Goal: Register for event/course

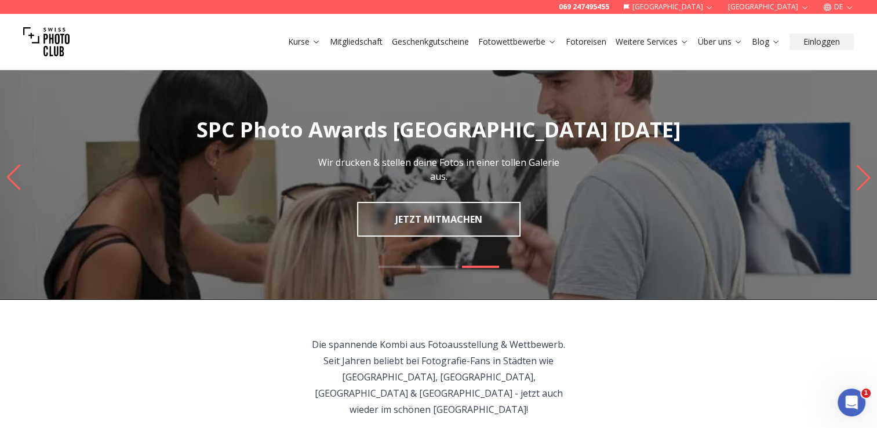
click at [0, 0] on slot "SPC Photo Awards [GEOGRAPHIC_DATA] [DATE] Wir drucken & stellen deine Fotos in …" at bounding box center [0, 0] width 0 height 0
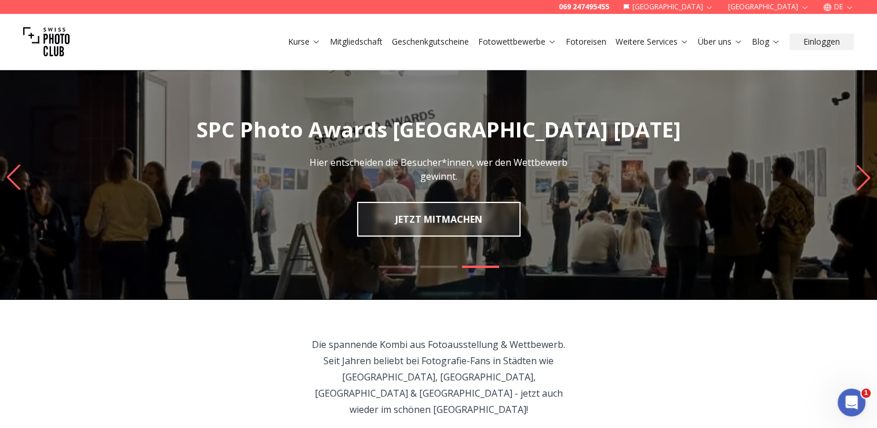
click at [471, 224] on link "JETZT MITMACHEN" at bounding box center [438, 219] width 163 height 35
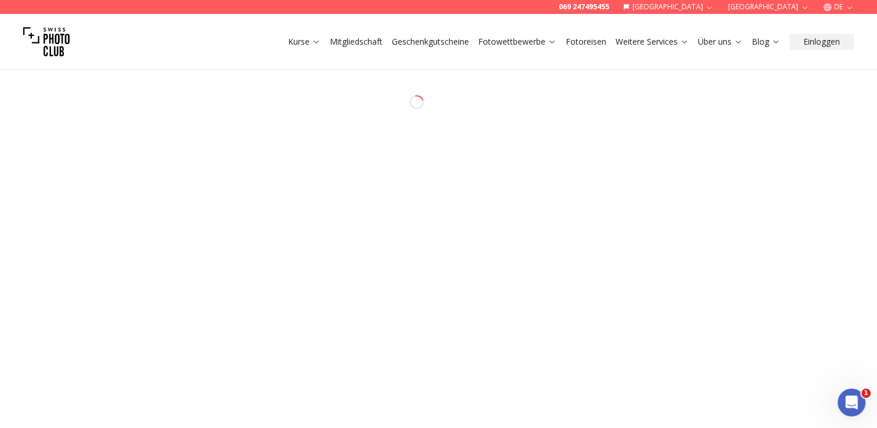
select select "*******"
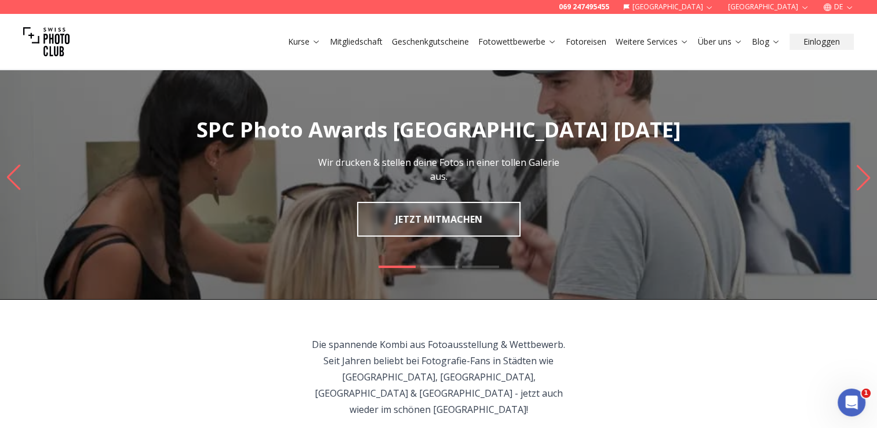
click at [529, 43] on link "Fotowettbewerbe" at bounding box center [517, 42] width 78 height 12
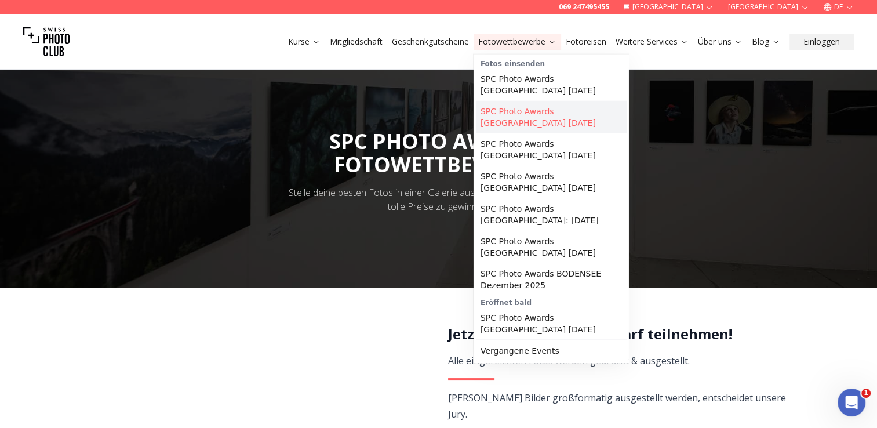
click at [562, 118] on link "SPC Photo Awards [GEOGRAPHIC_DATA] [DATE]" at bounding box center [551, 117] width 151 height 32
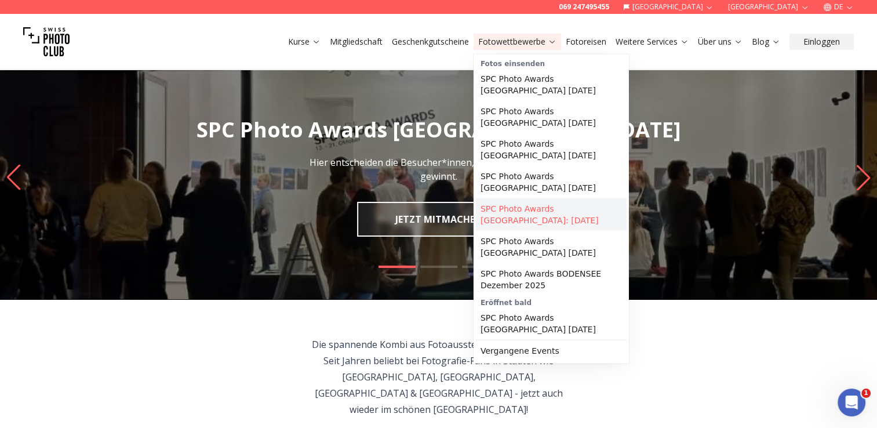
click at [547, 202] on link "SPC Photo Awards [GEOGRAPHIC_DATA]: [DATE]" at bounding box center [551, 214] width 151 height 32
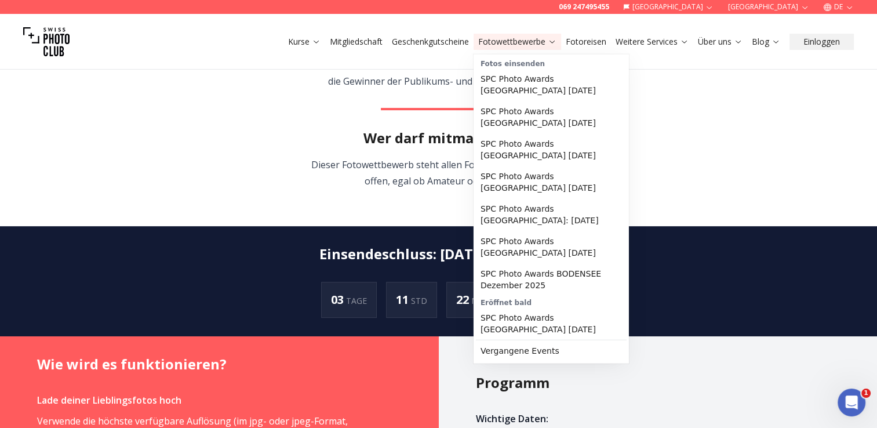
scroll to position [414, 0]
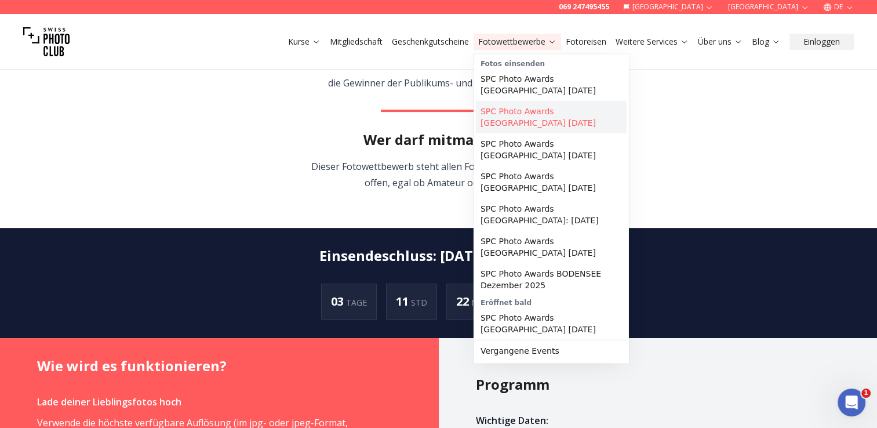
click at [537, 121] on link "SPC Photo Awards [GEOGRAPHIC_DATA] [DATE]" at bounding box center [551, 117] width 151 height 32
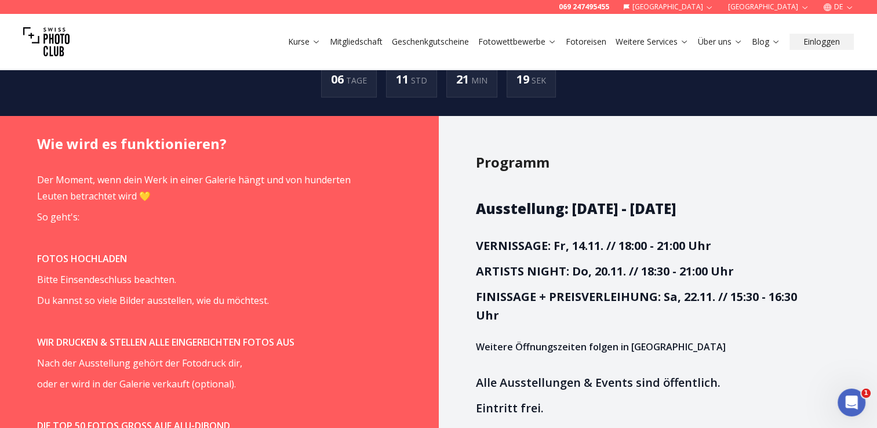
scroll to position [653, 0]
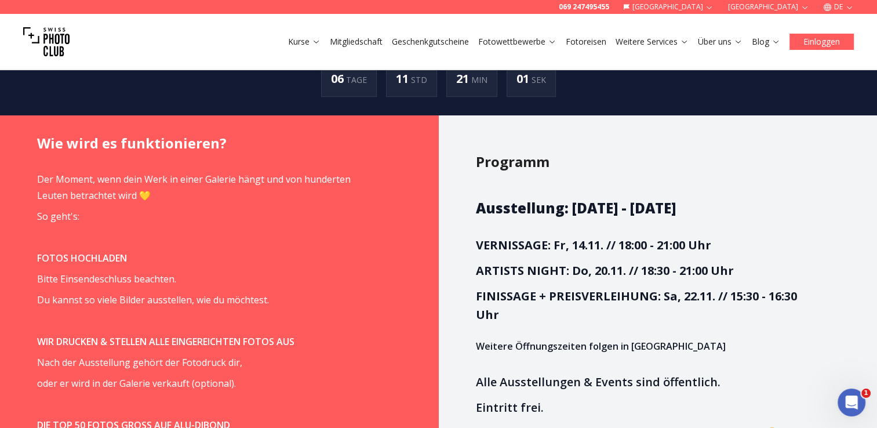
click at [813, 38] on button "Einloggen" at bounding box center [821, 42] width 64 height 16
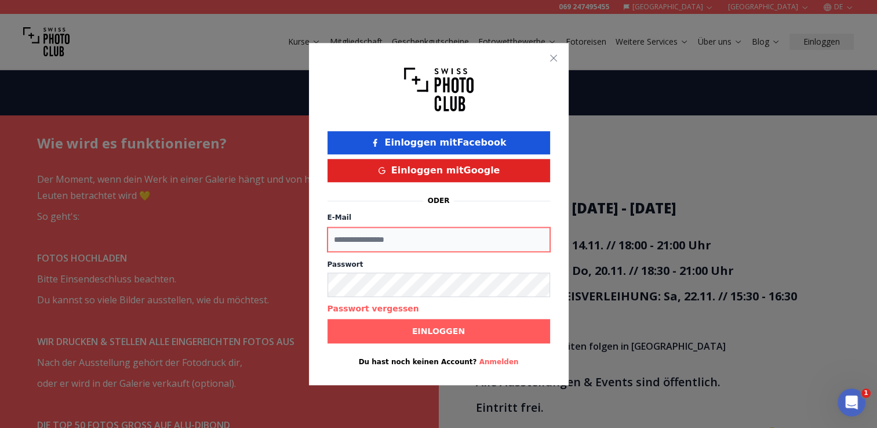
click at [453, 238] on input "E-Mail" at bounding box center [439, 239] width 223 height 24
type input "**********"
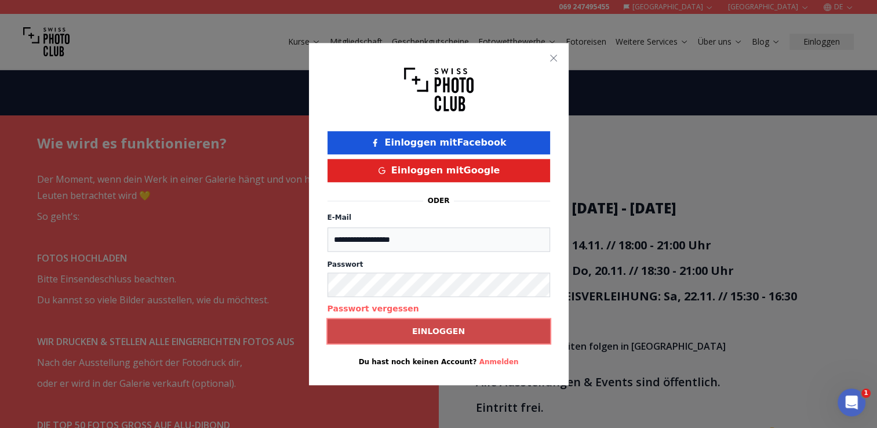
click at [452, 319] on button "Einloggen" at bounding box center [439, 331] width 223 height 24
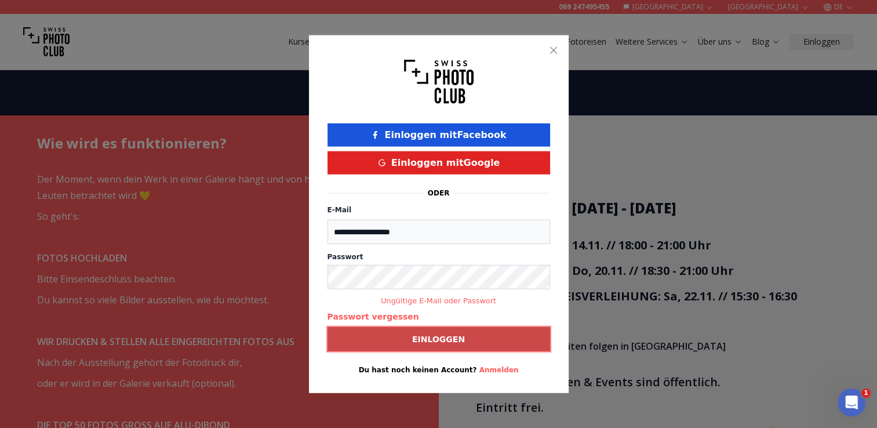
click at [463, 343] on span "Einloggen" at bounding box center [438, 338] width 71 height 21
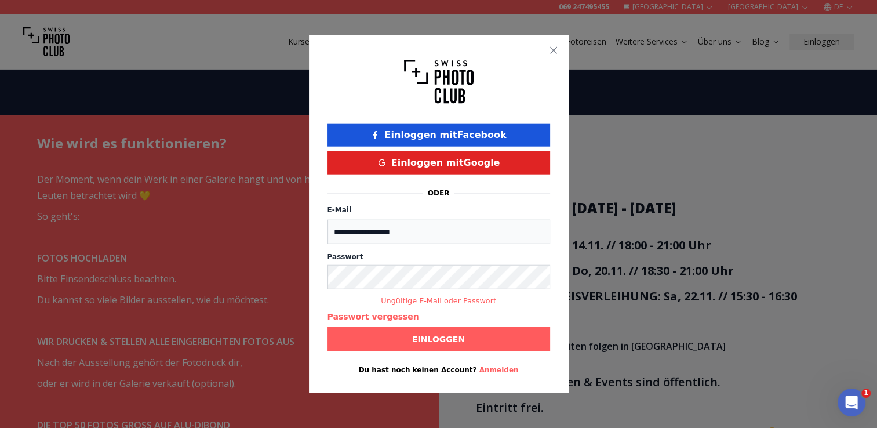
click at [490, 369] on button "Anmelden" at bounding box center [498, 369] width 39 height 9
